Goal: Task Accomplishment & Management: Use online tool/utility

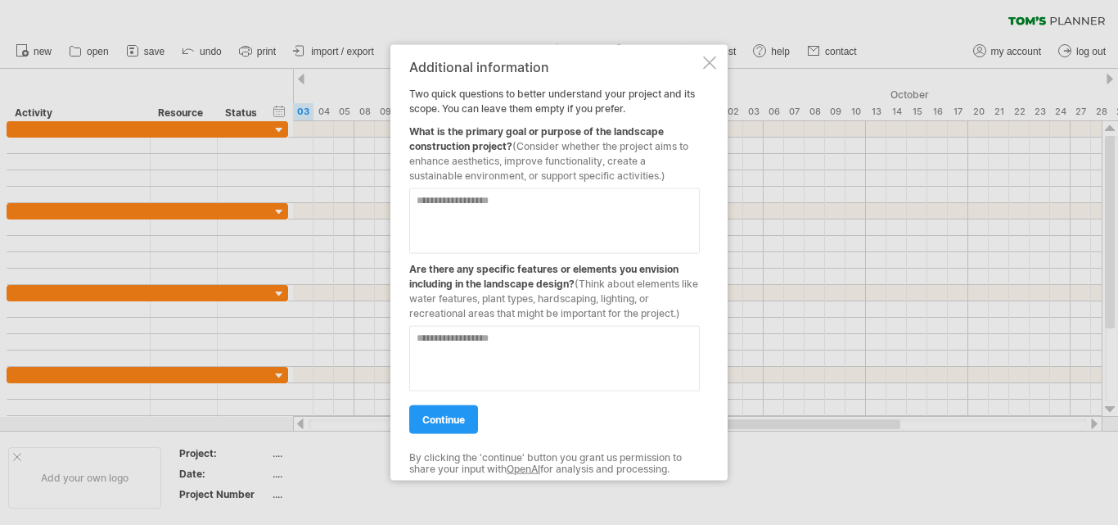
click at [710, 67] on div at bounding box center [709, 62] width 13 height 13
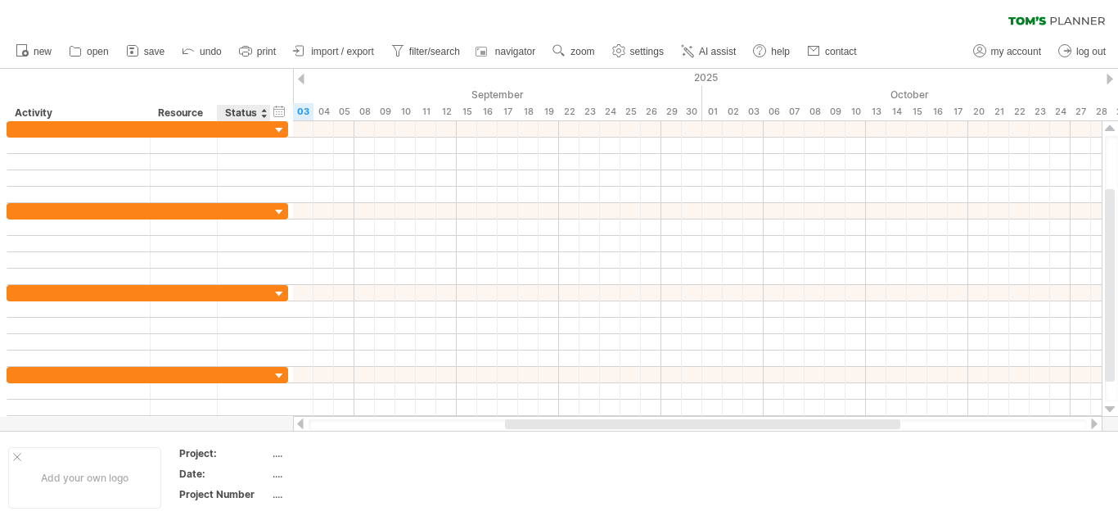
click at [226, 119] on div "Status" at bounding box center [243, 113] width 36 height 16
drag, startPoint x: 172, startPoint y: 117, endPoint x: 214, endPoint y: 111, distance: 42.9
click at [172, 117] on div "Resource" at bounding box center [183, 113] width 50 height 16
click at [277, 106] on div "hide start/end/duration show start/end/duration" at bounding box center [280, 110] width 16 height 17
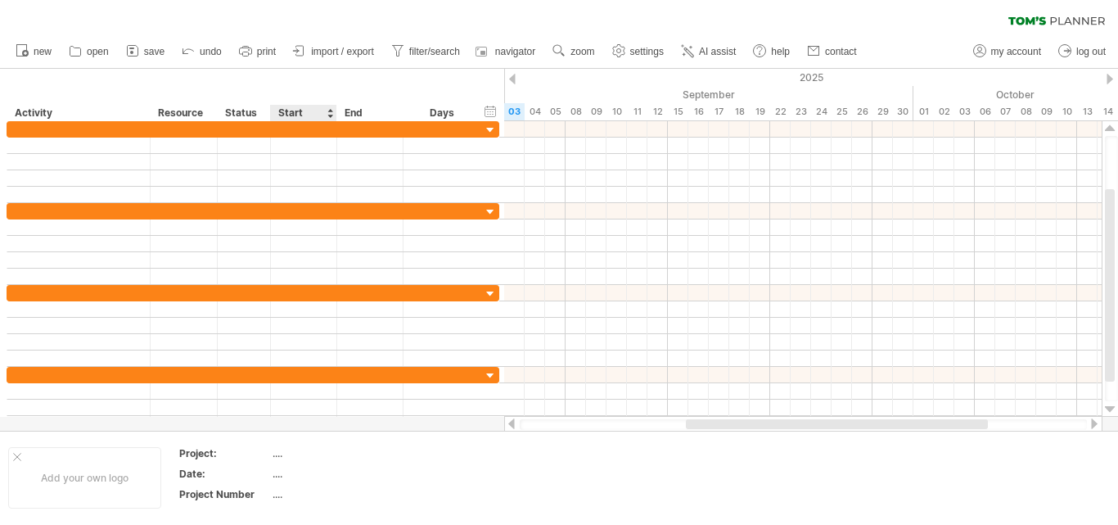
click at [299, 108] on div "Start" at bounding box center [302, 113] width 49 height 16
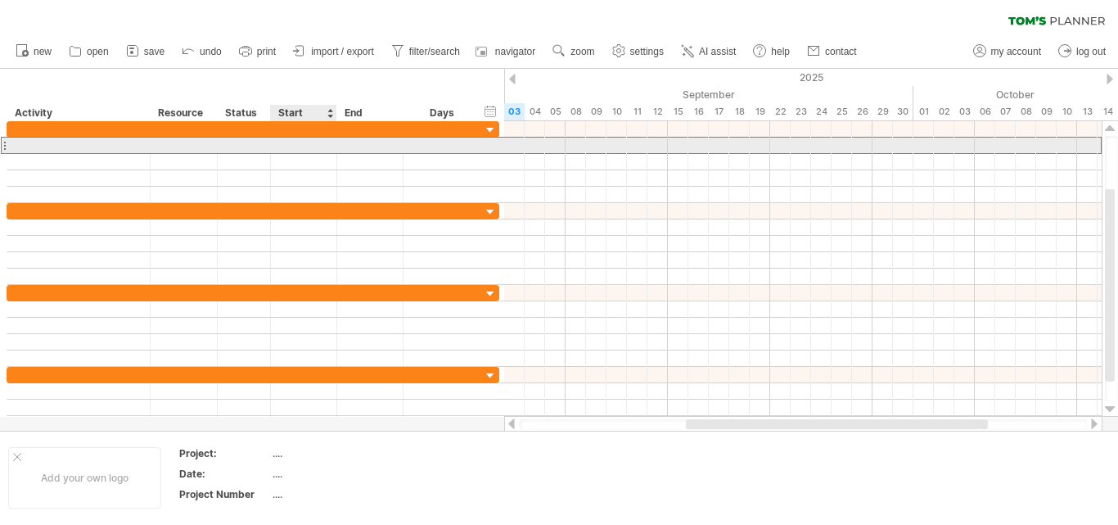
click at [300, 143] on div at bounding box center [304, 146] width 66 height 16
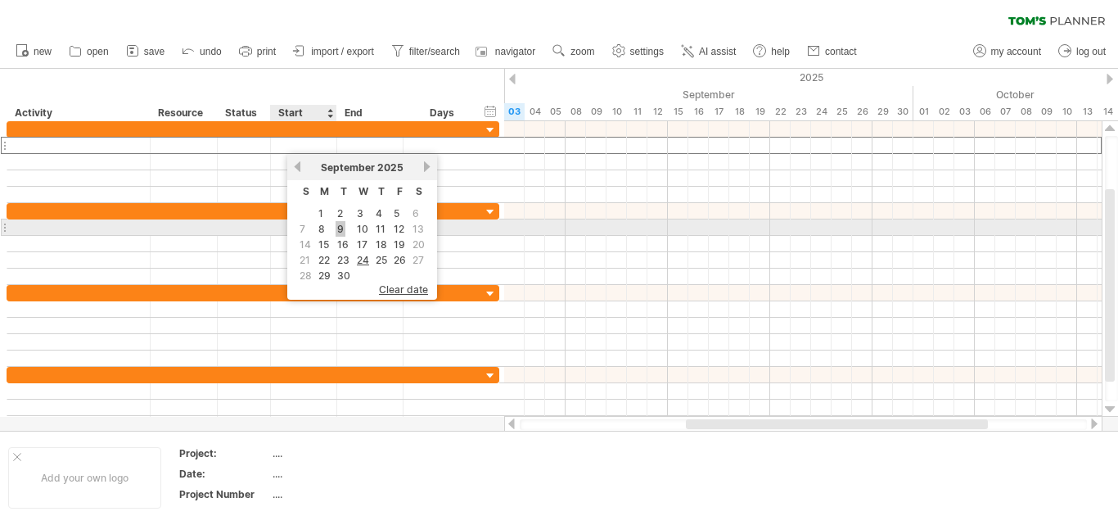
click at [337, 227] on link "9" at bounding box center [341, 229] width 10 height 16
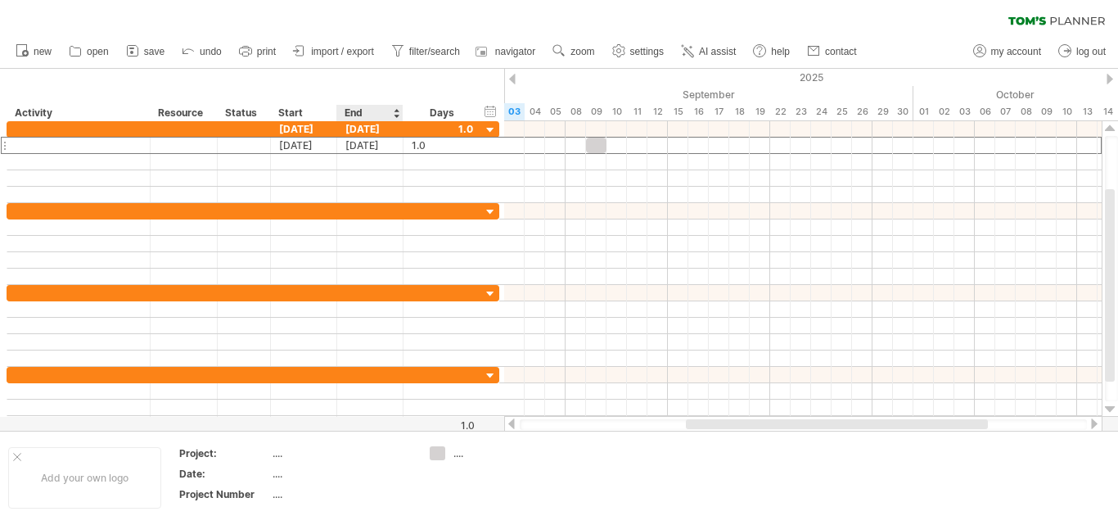
click at [364, 110] on div "End" at bounding box center [369, 113] width 49 height 16
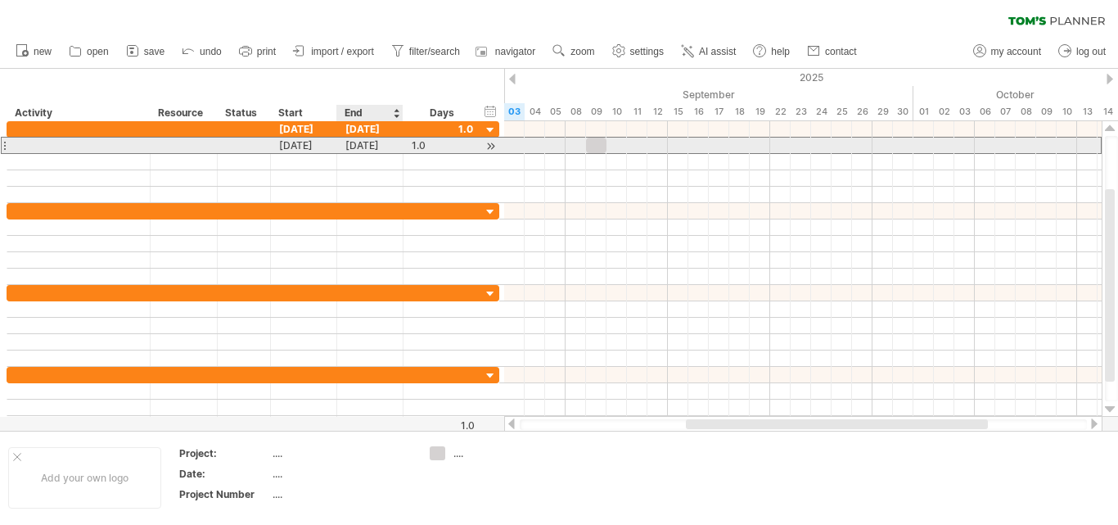
click at [362, 151] on div "[DATE]" at bounding box center [370, 146] width 66 height 16
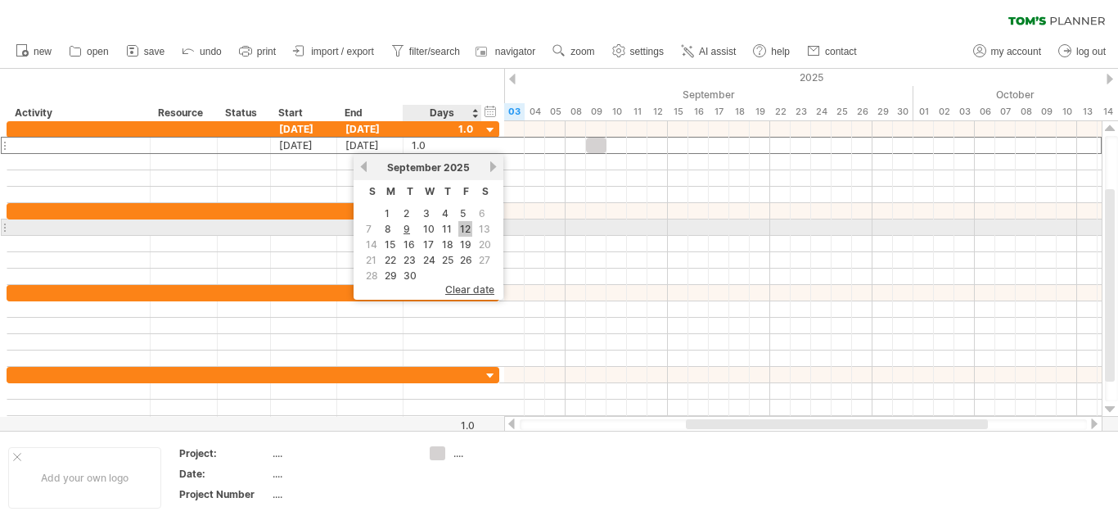
click at [468, 228] on link "12" at bounding box center [465, 229] width 14 height 16
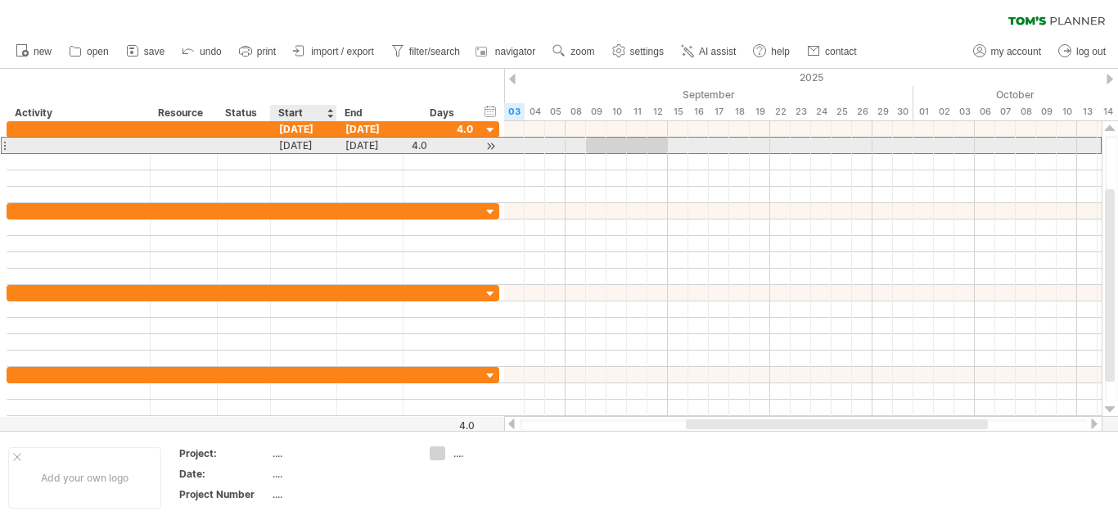
click at [314, 142] on div "[DATE]" at bounding box center [304, 146] width 66 height 16
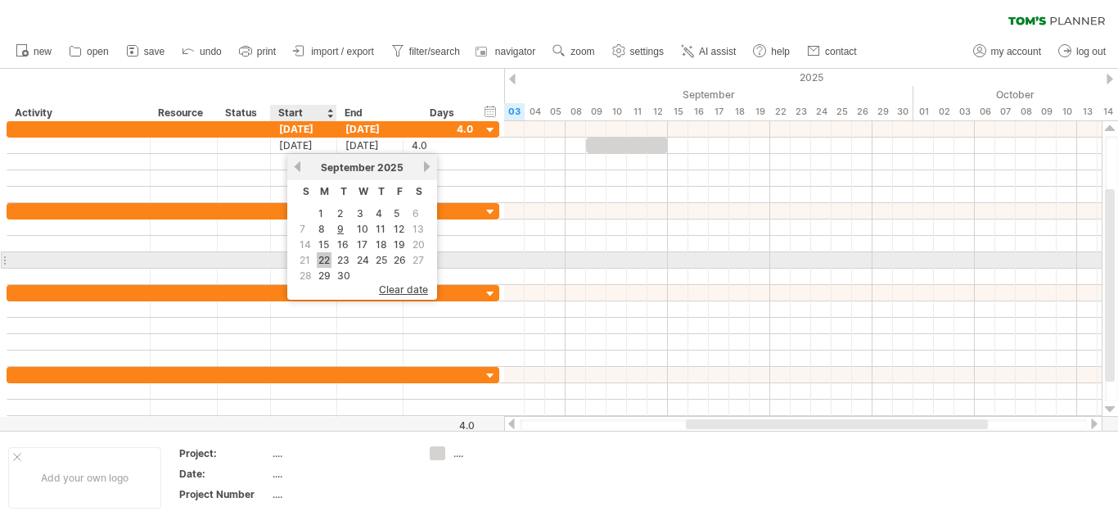
click at [327, 261] on link "22" at bounding box center [324, 260] width 15 height 16
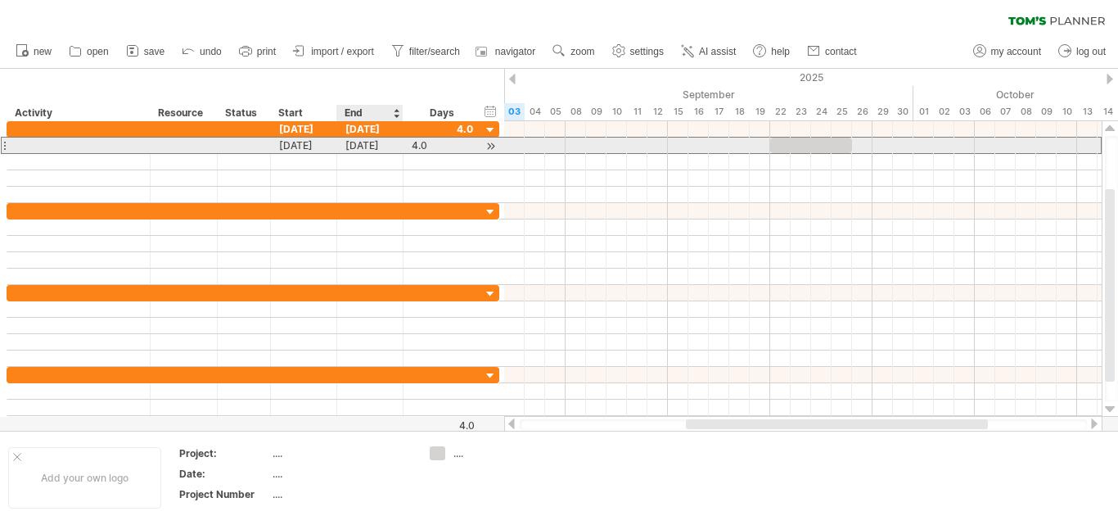
click at [373, 142] on div "[DATE]" at bounding box center [370, 146] width 66 height 16
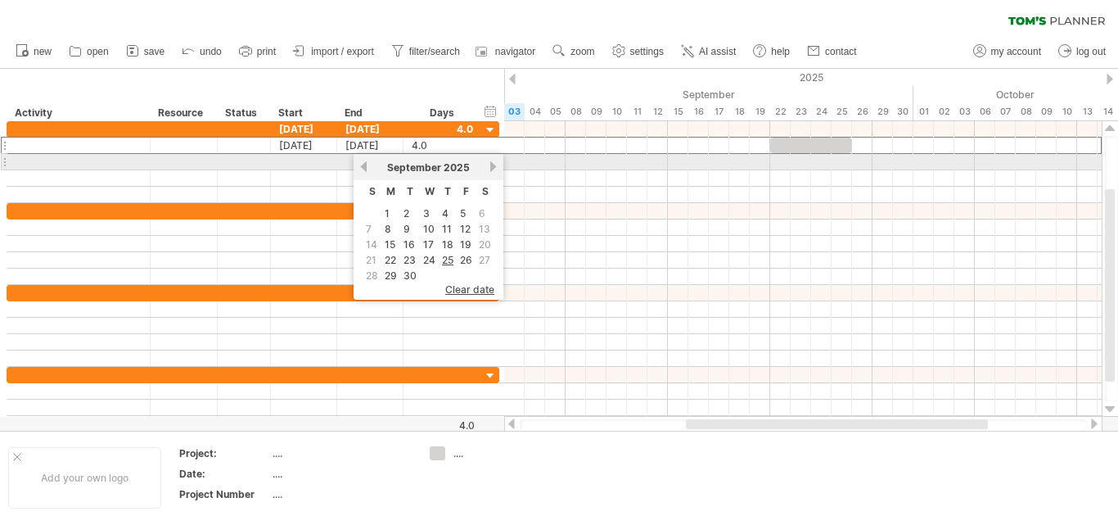
click at [489, 169] on link "next" at bounding box center [493, 166] width 12 height 12
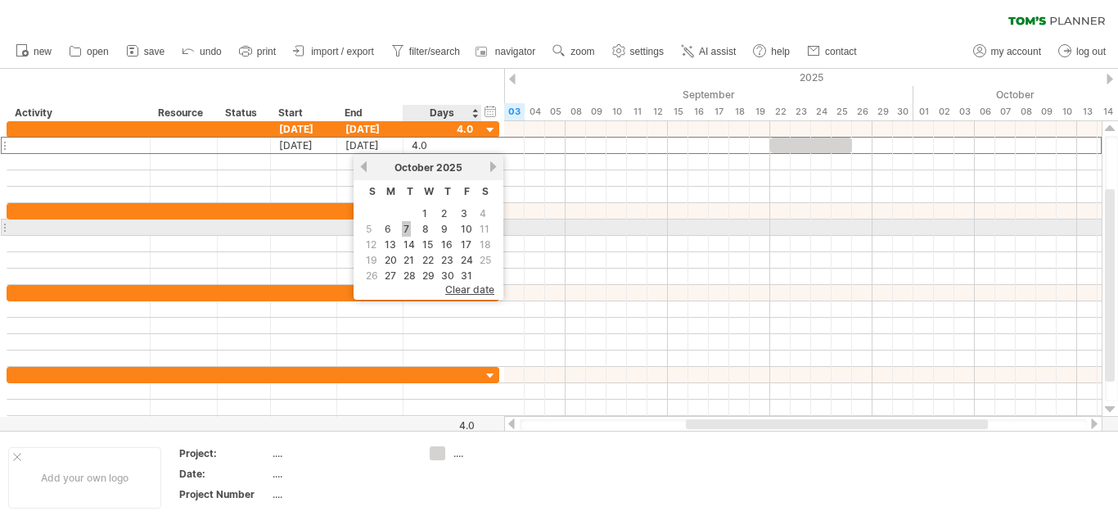
click at [408, 228] on link "7" at bounding box center [406, 229] width 9 height 16
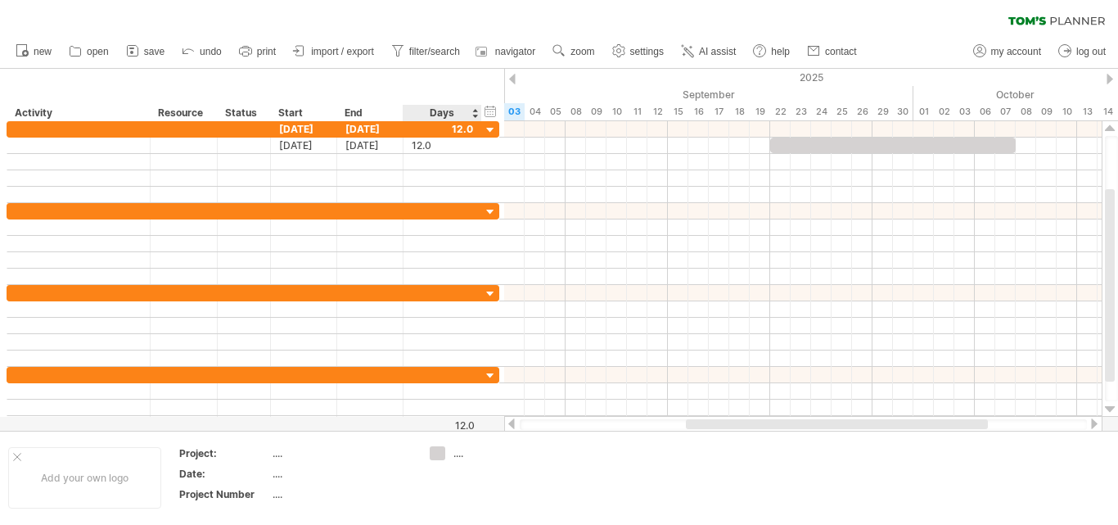
click at [455, 114] on div "Days" at bounding box center [442, 113] width 78 height 16
click at [444, 112] on div "Days" at bounding box center [442, 113] width 78 height 16
click at [630, 51] on link "settings" at bounding box center [638, 51] width 61 height 21
select select "*"
select select "**"
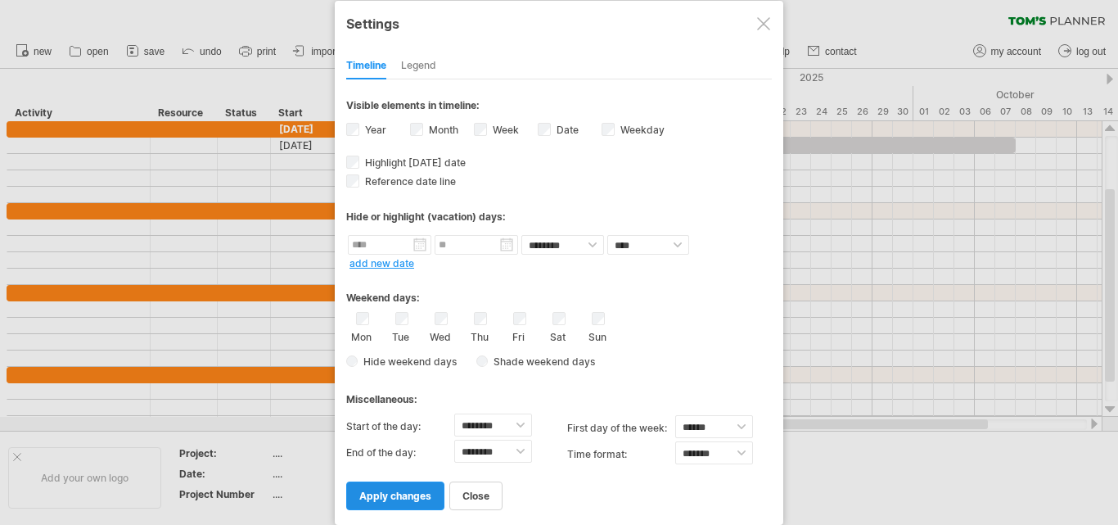
click at [402, 499] on span "apply changes" at bounding box center [395, 495] width 72 height 12
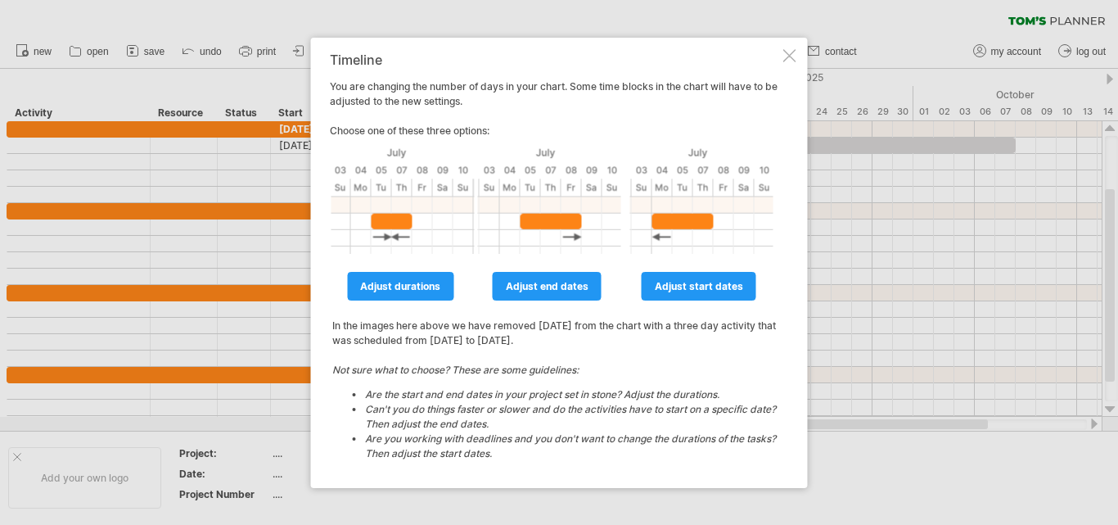
click at [783, 60] on div at bounding box center [789, 55] width 13 height 13
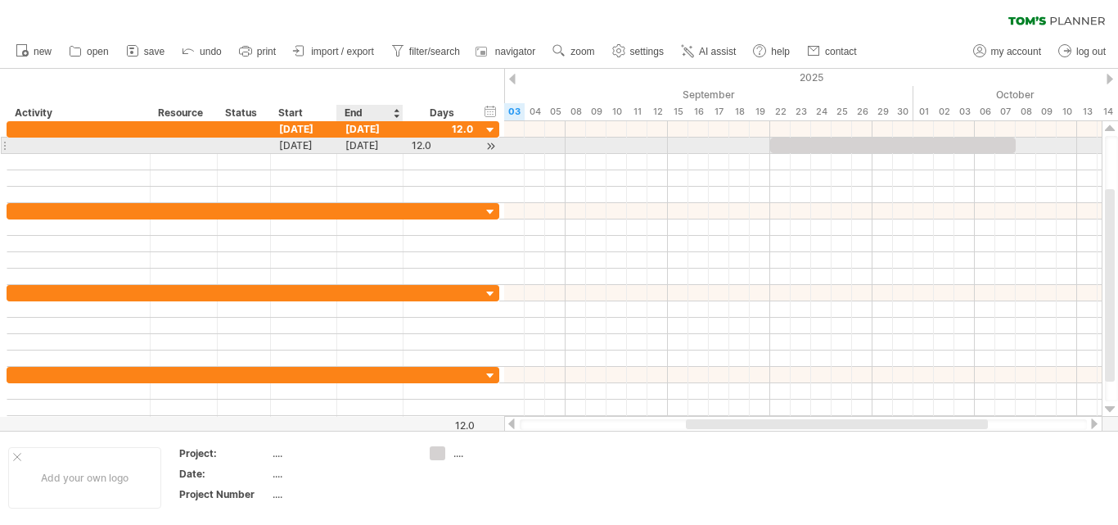
click at [377, 149] on div "[DATE]" at bounding box center [370, 146] width 66 height 16
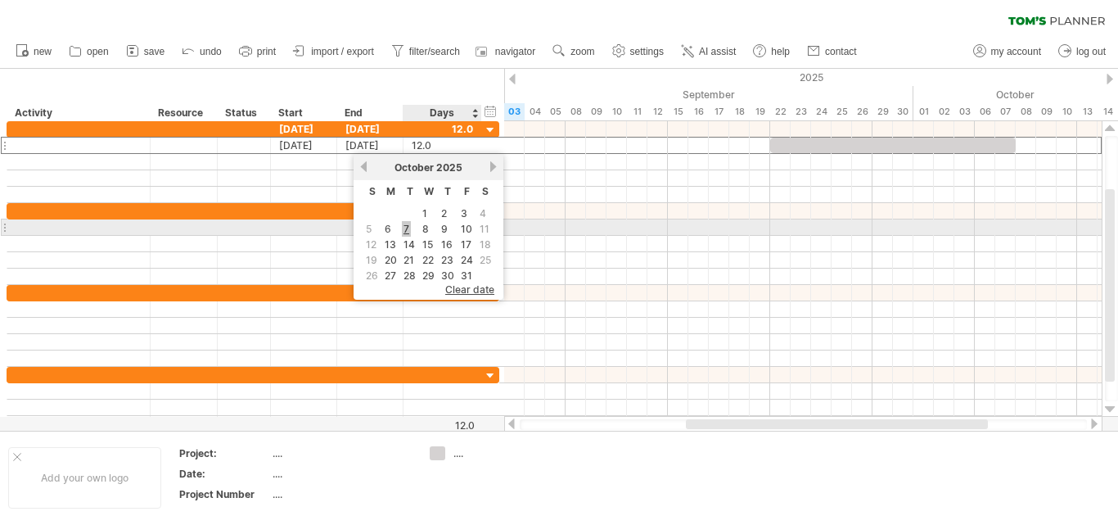
click at [408, 232] on link "7" at bounding box center [406, 229] width 9 height 16
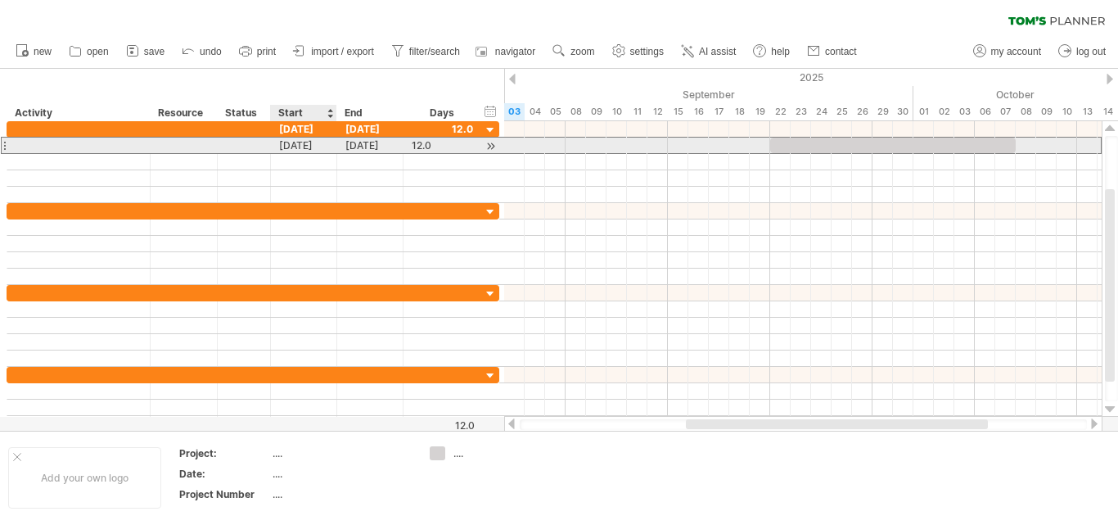
click at [310, 152] on div "[DATE]" at bounding box center [304, 146] width 66 height 16
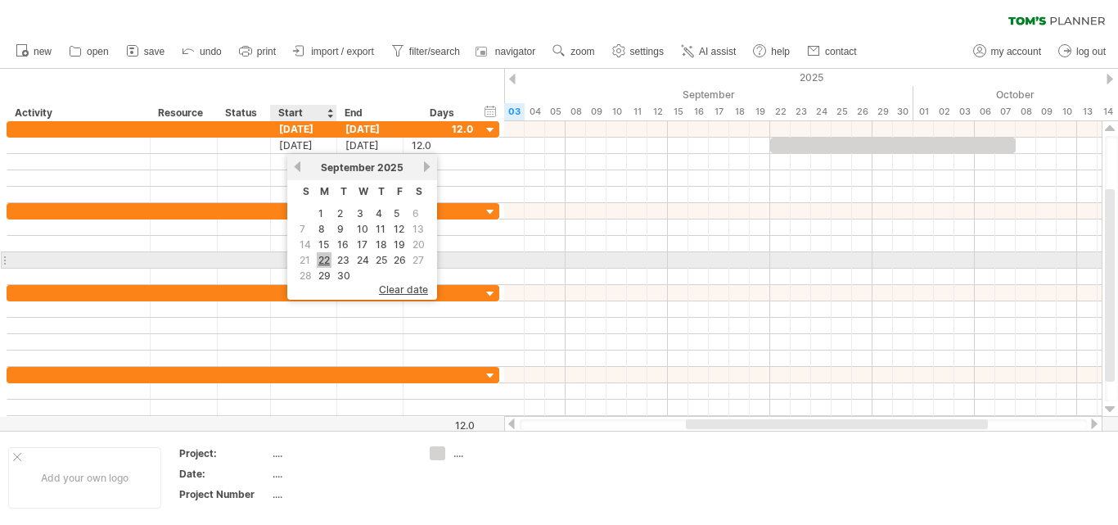
click at [320, 258] on link "22" at bounding box center [324, 260] width 15 height 16
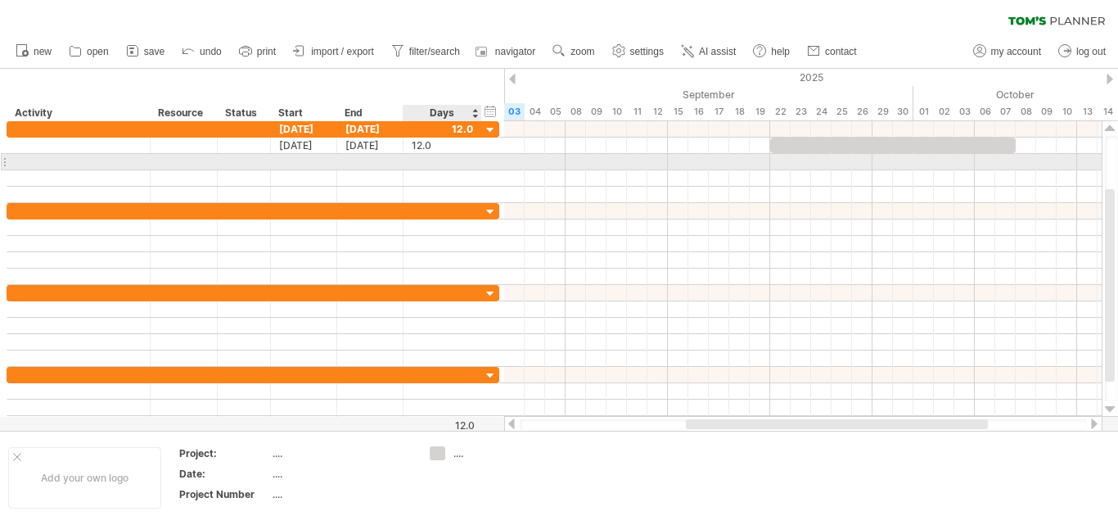
click at [426, 157] on div at bounding box center [442, 162] width 61 height 16
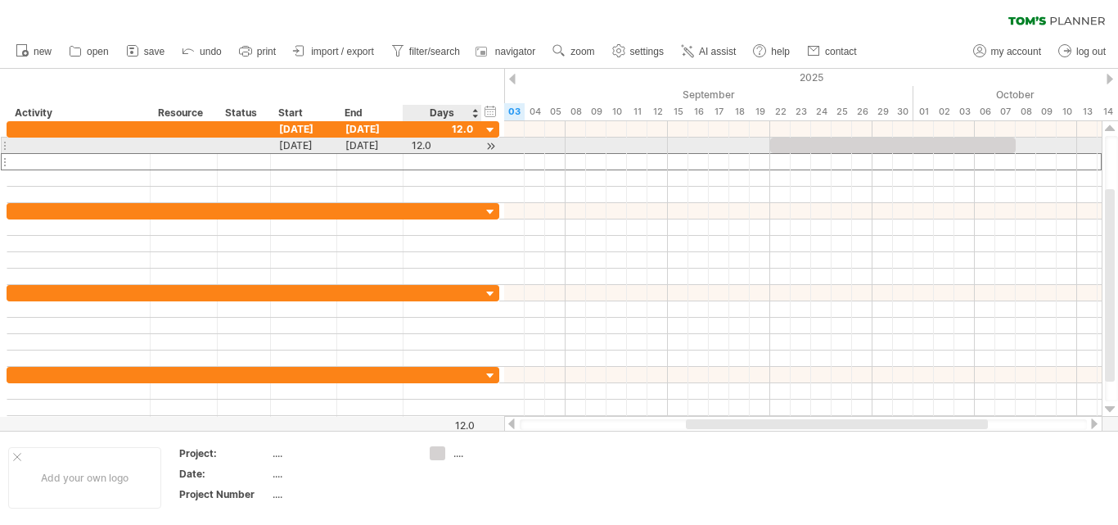
click at [428, 151] on div "12.0" at bounding box center [442, 146] width 61 height 16
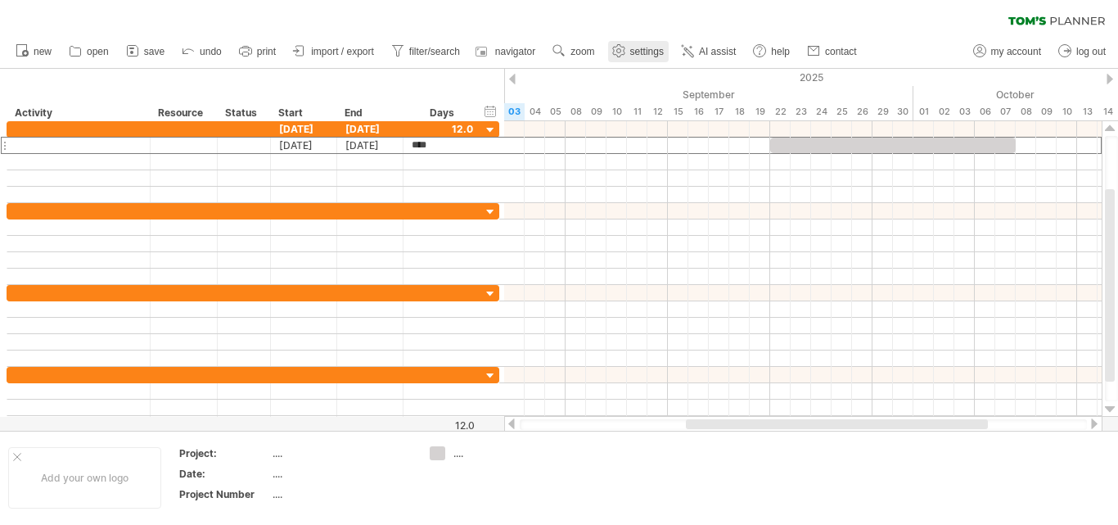
click at [624, 55] on icon at bounding box center [618, 51] width 12 height 12
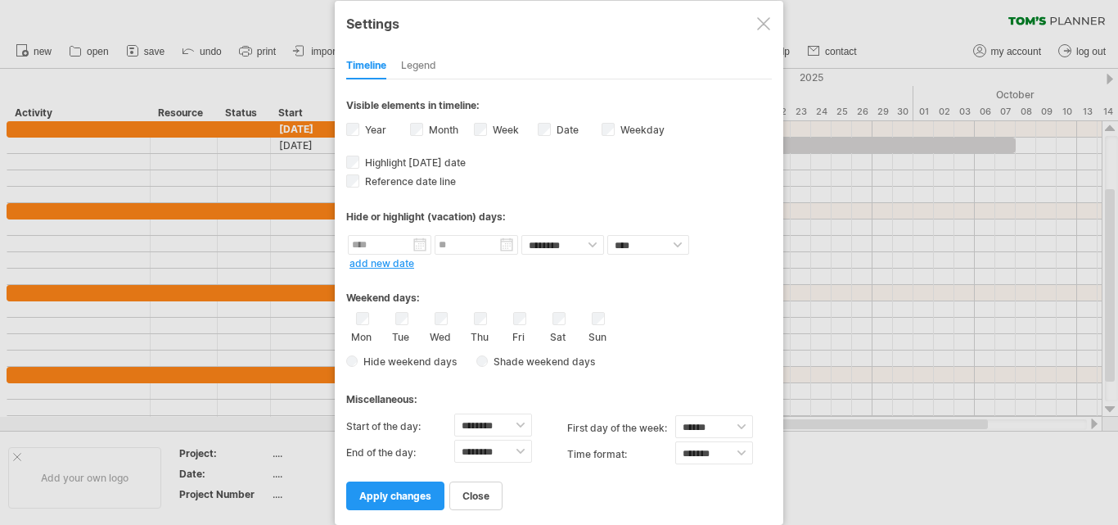
click at [566, 313] on div "Sat" at bounding box center [558, 327] width 20 height 31
click at [413, 496] on span "apply changes" at bounding box center [395, 495] width 72 height 12
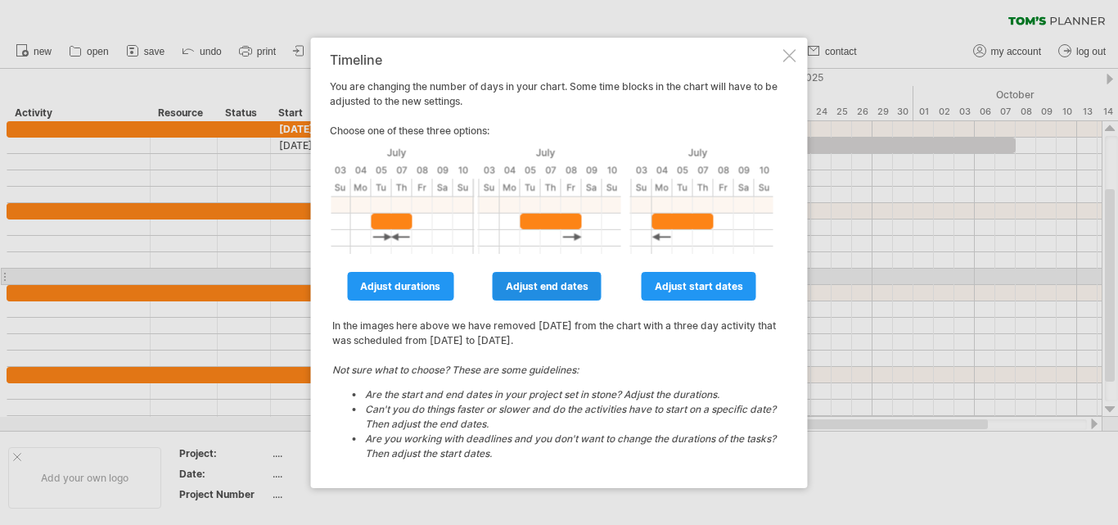
click at [559, 284] on span "adjust end dates" at bounding box center [547, 286] width 83 height 12
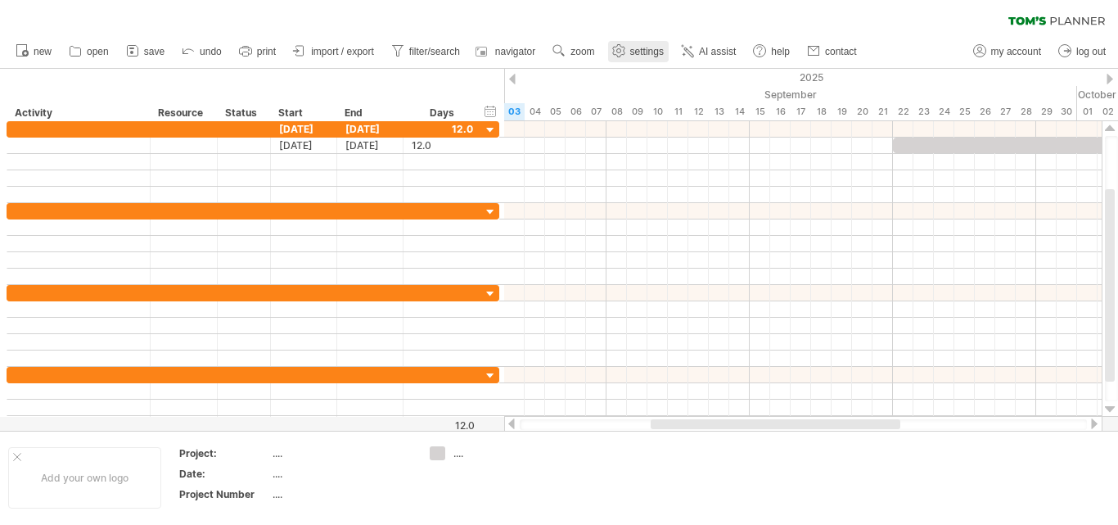
click at [635, 46] on span "settings" at bounding box center [647, 51] width 34 height 11
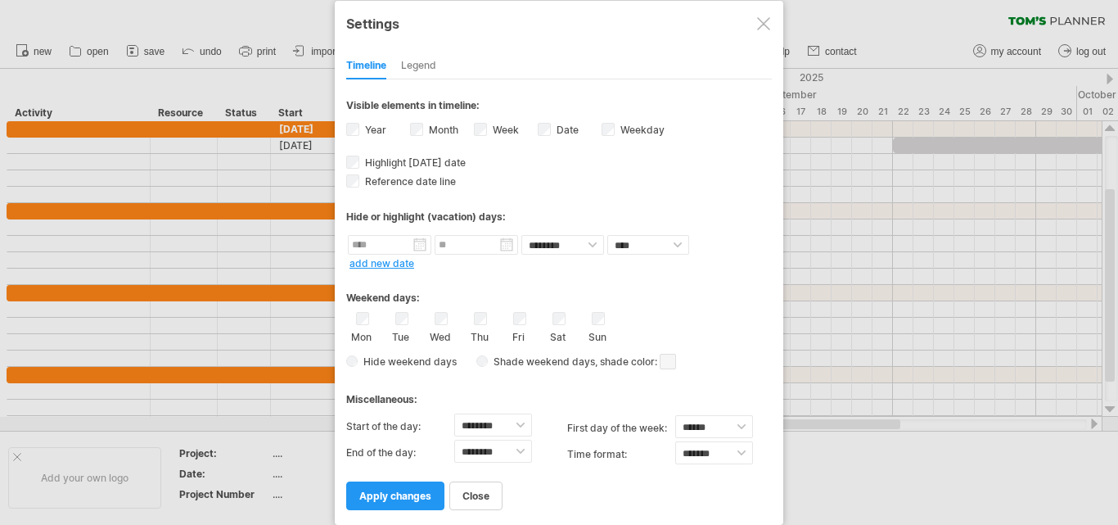
click at [346, 366] on div "Hide weekend days Shade weekend days , shade color: You can choose to shade the…" at bounding box center [559, 362] width 426 height 24
click at [384, 495] on span "apply changes" at bounding box center [395, 495] width 72 height 12
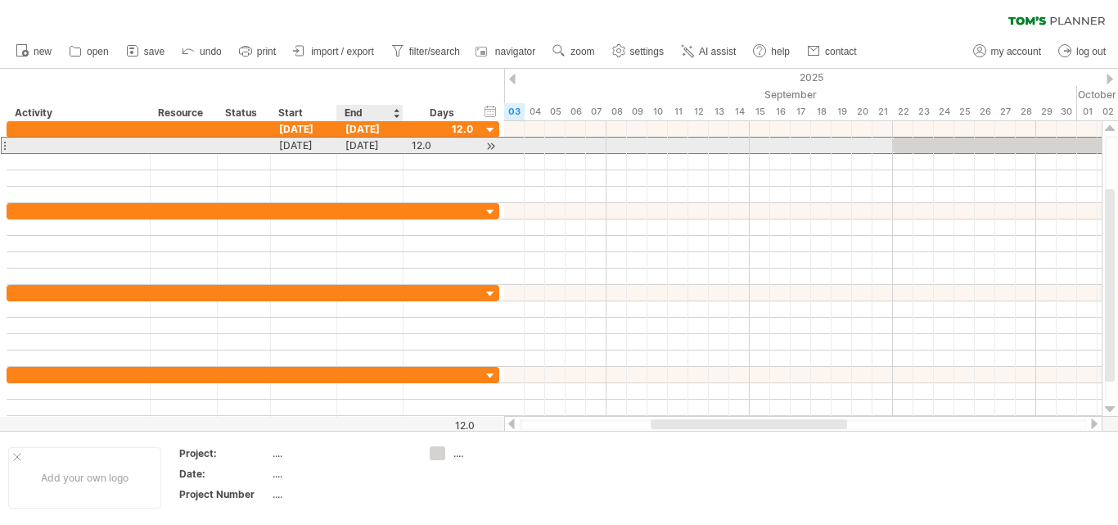
click at [384, 144] on div "[DATE]" at bounding box center [370, 146] width 66 height 16
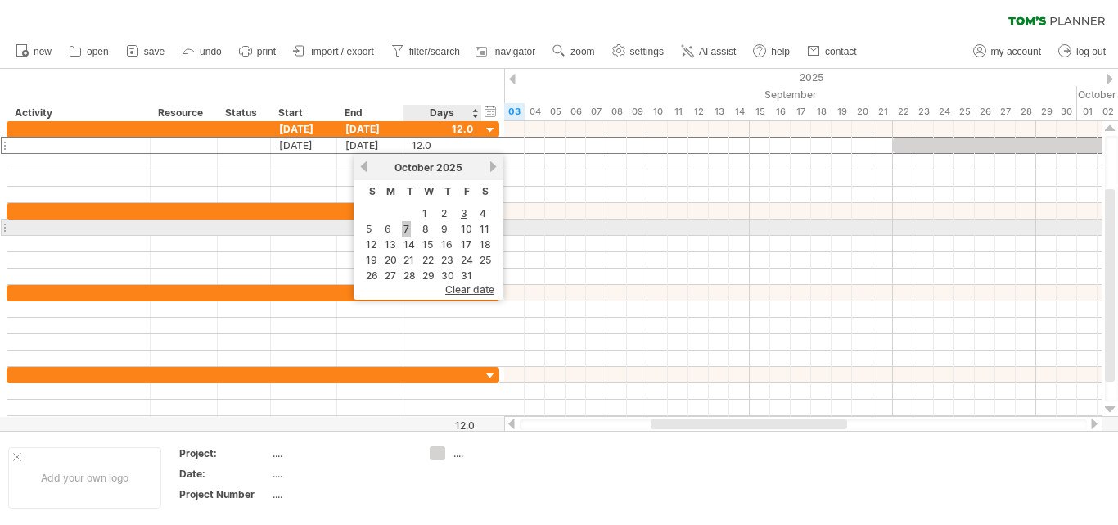
click at [405, 231] on link "7" at bounding box center [406, 229] width 9 height 16
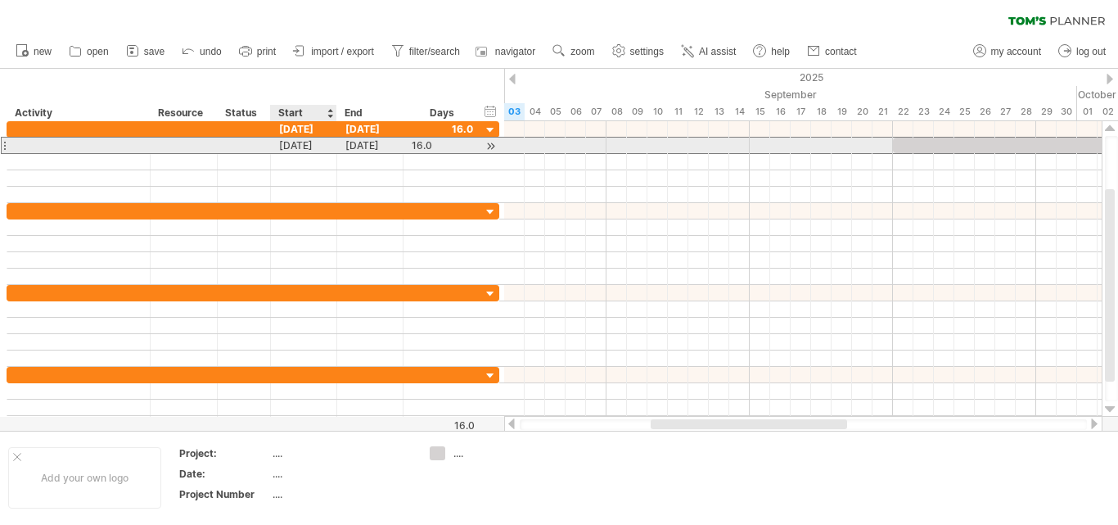
click at [318, 147] on div "[DATE]" at bounding box center [304, 146] width 66 height 16
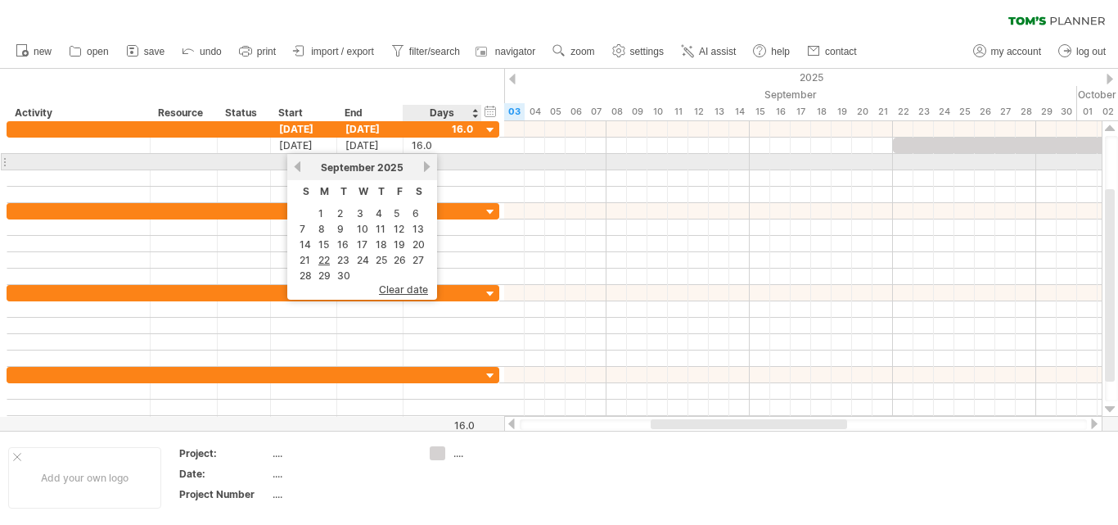
click at [424, 165] on link "next" at bounding box center [427, 166] width 12 height 12
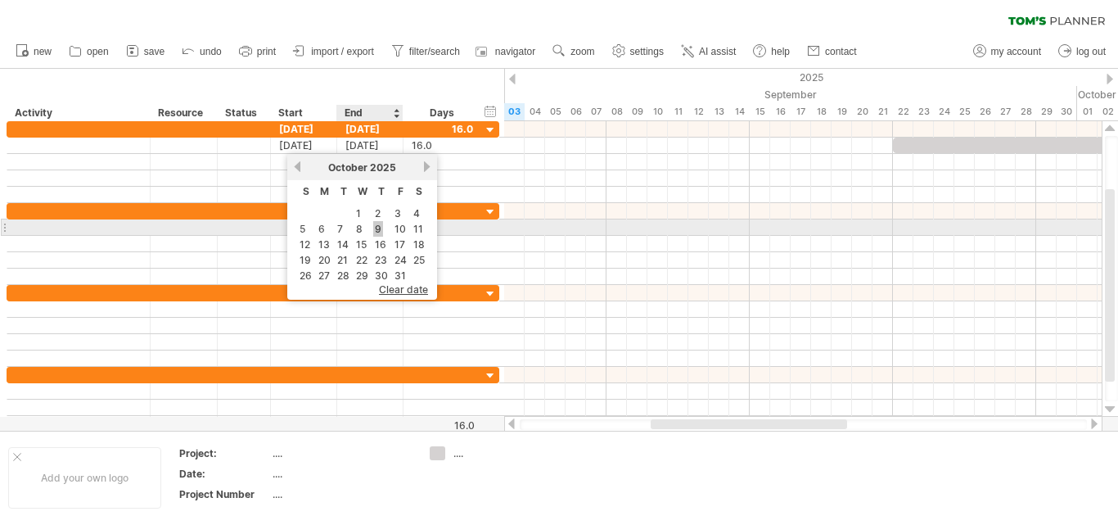
click at [379, 227] on link "9" at bounding box center [378, 229] width 10 height 16
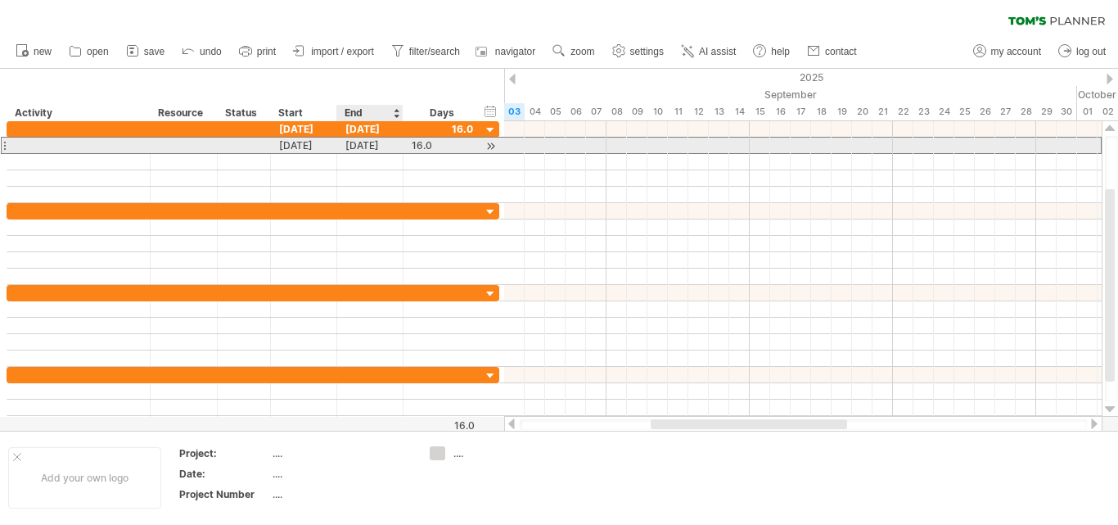
click at [363, 151] on div "[DATE]" at bounding box center [370, 146] width 66 height 16
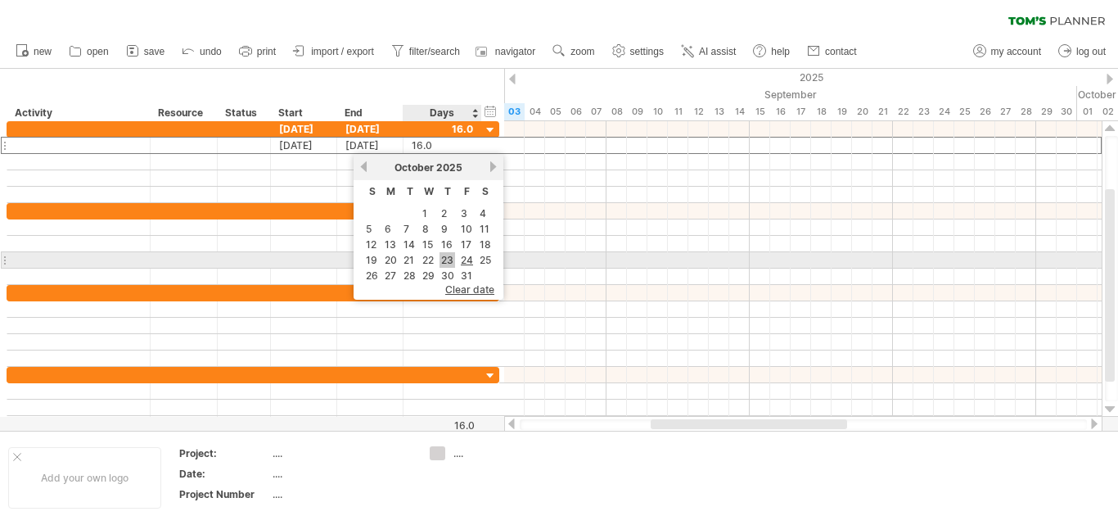
click at [449, 259] on link "23" at bounding box center [448, 260] width 16 height 16
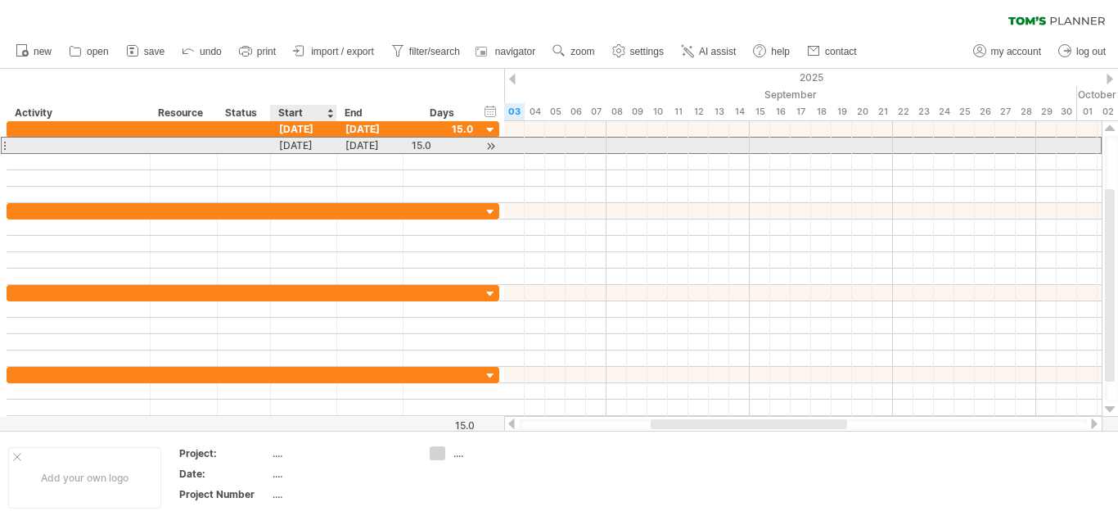
click at [296, 147] on div "[DATE]" at bounding box center [304, 146] width 66 height 16
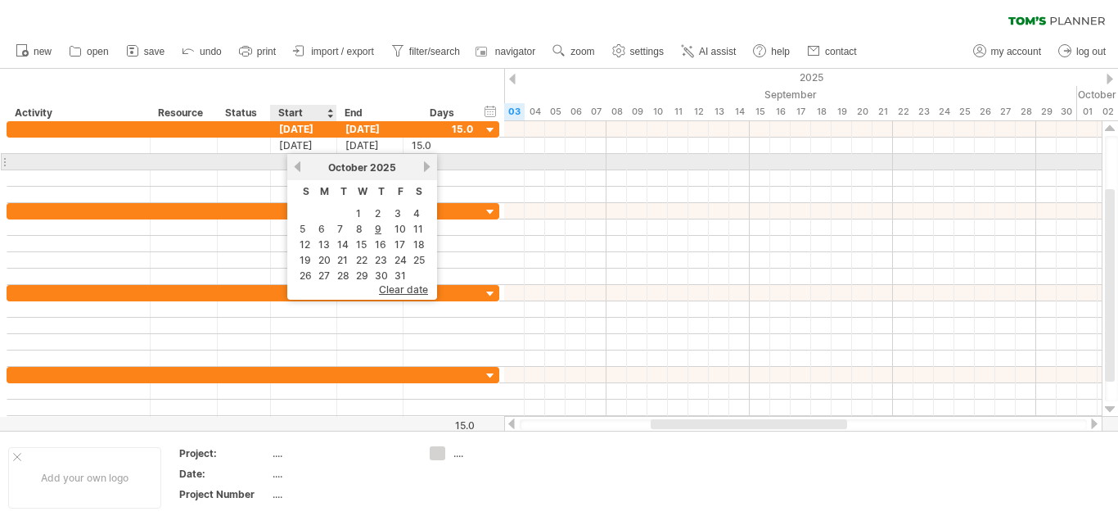
click at [297, 169] on link "previous" at bounding box center [297, 166] width 12 height 12
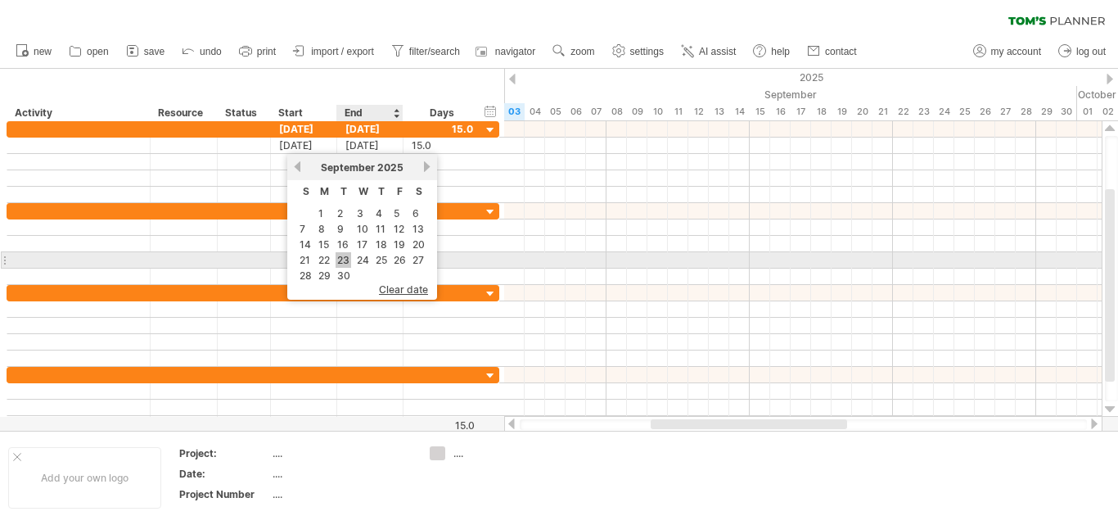
click at [339, 257] on link "23" at bounding box center [344, 260] width 16 height 16
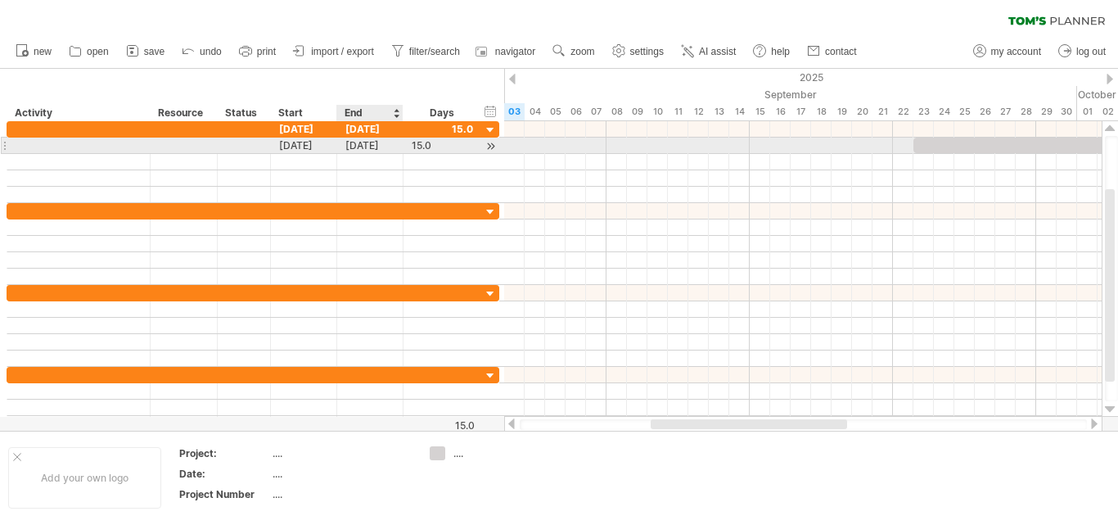
click at [377, 141] on div "[DATE]" at bounding box center [370, 146] width 66 height 16
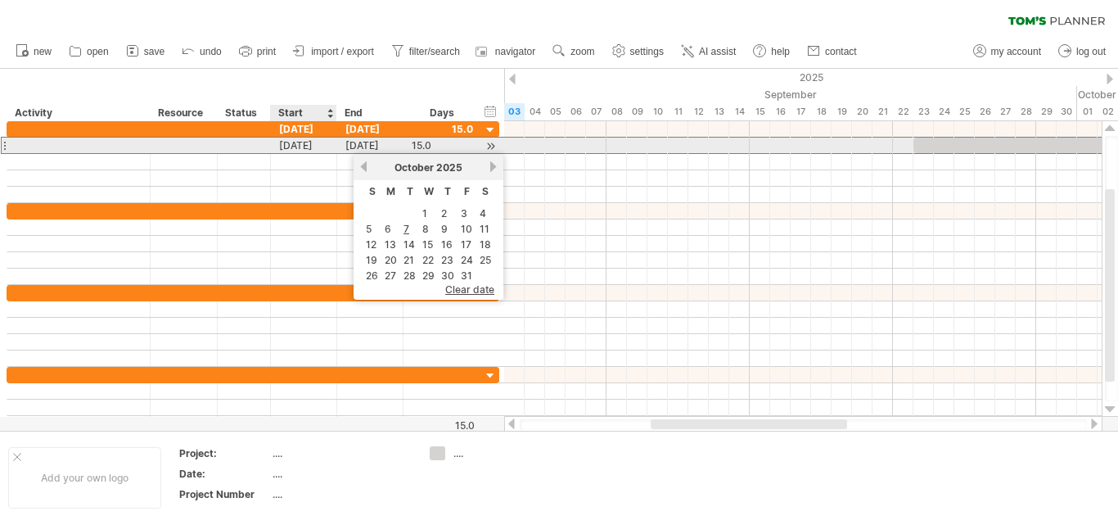
click at [300, 146] on div "[DATE]" at bounding box center [304, 146] width 66 height 16
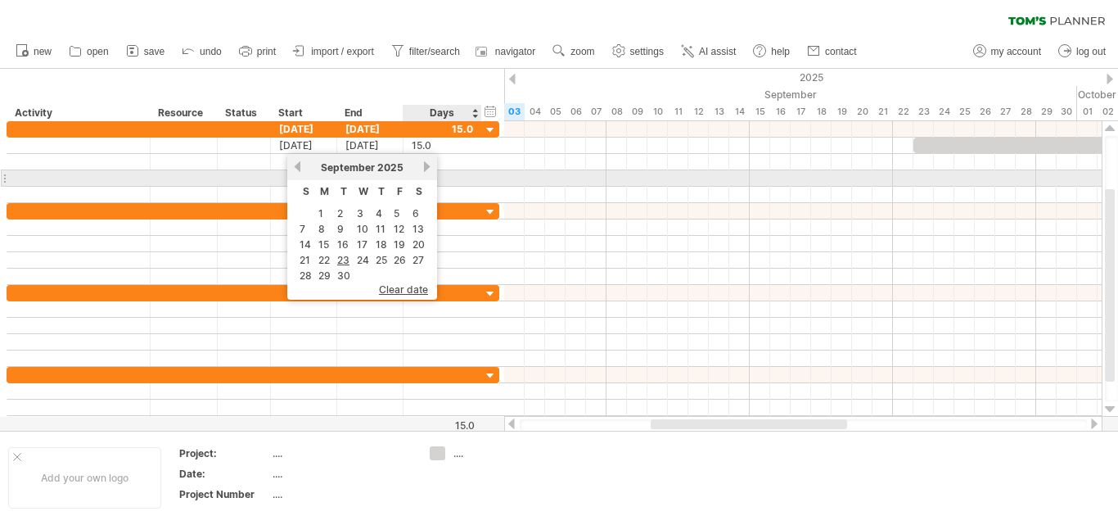
click at [425, 171] on link "next" at bounding box center [427, 166] width 12 height 12
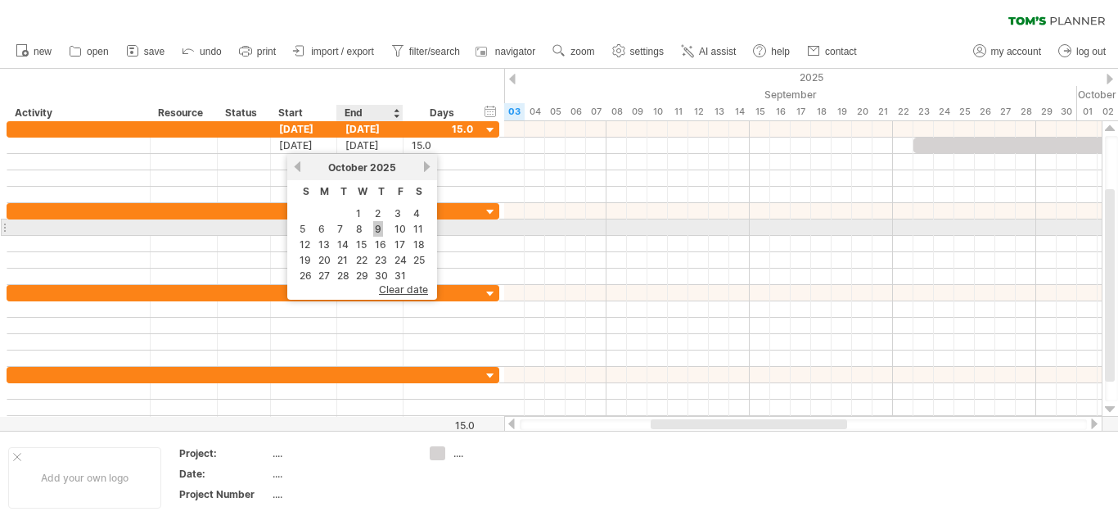
click at [376, 229] on link "9" at bounding box center [378, 229] width 10 height 16
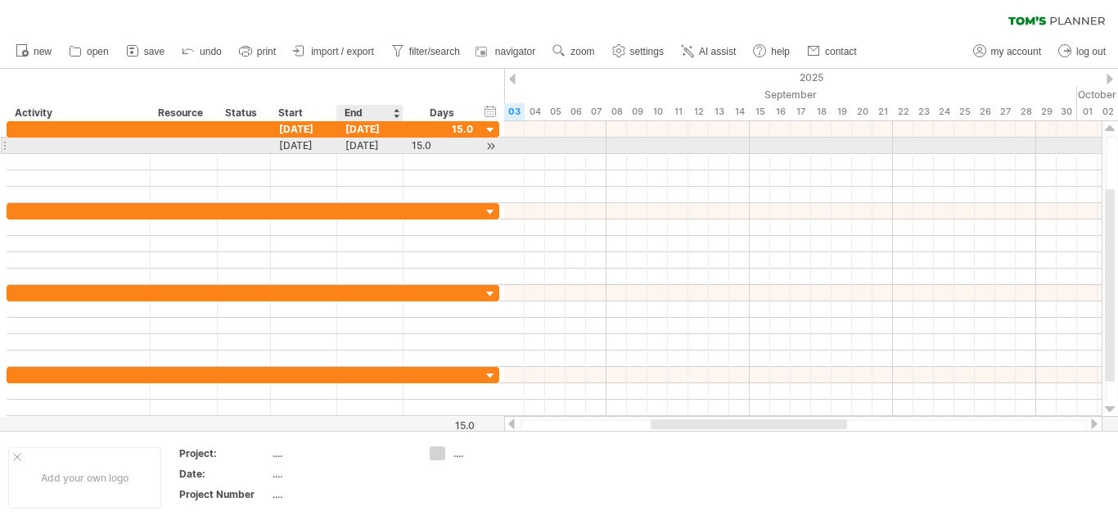
click at [359, 141] on div "[DATE]" at bounding box center [370, 146] width 66 height 16
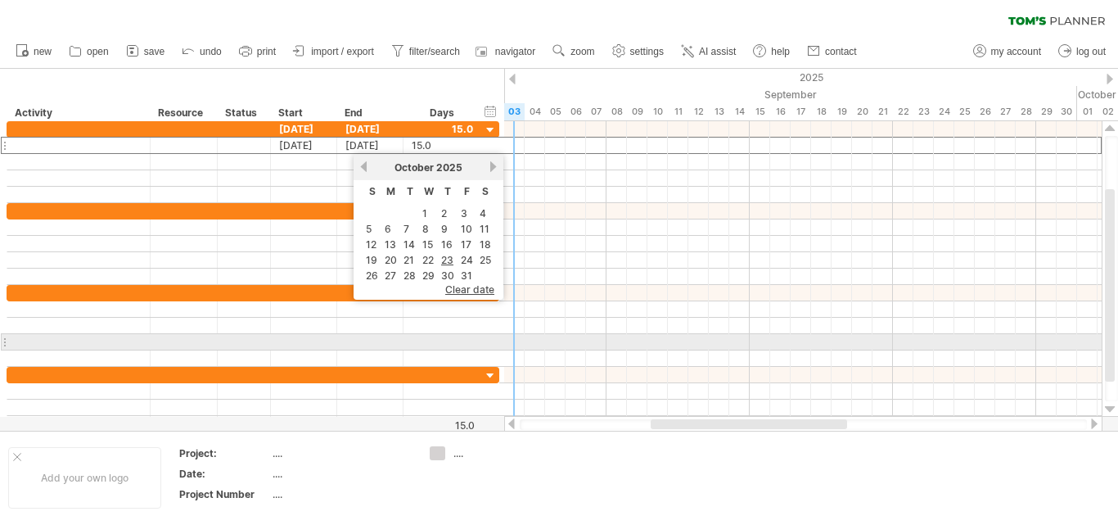
click at [557, 372] on div at bounding box center [803, 375] width 598 height 16
